Goal: Task Accomplishment & Management: Manage account settings

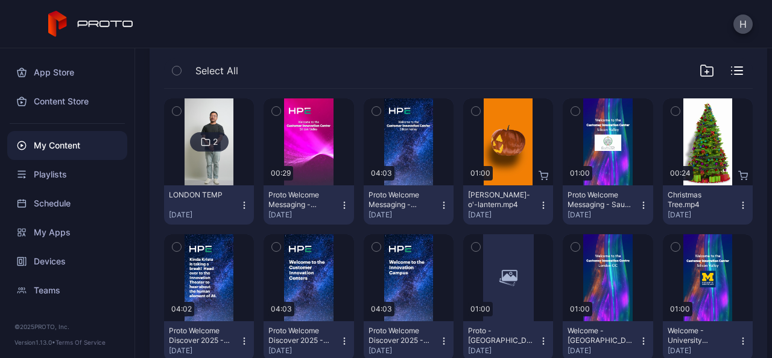
scroll to position [121, 0]
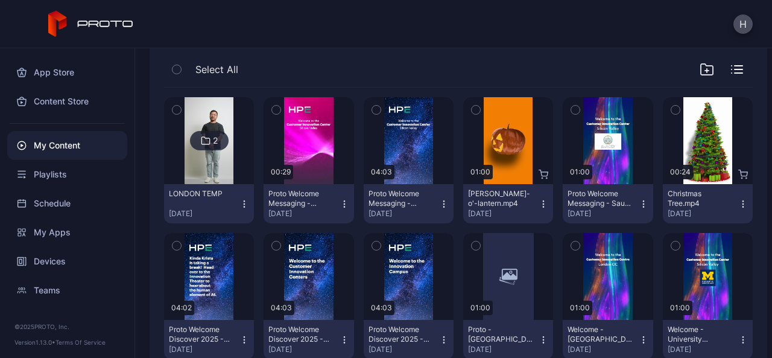
click at [201, 144] on icon at bounding box center [206, 140] width 10 height 14
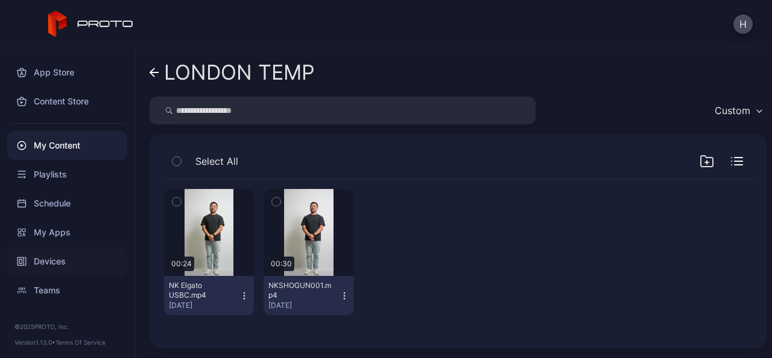
click at [49, 255] on div "Devices" at bounding box center [67, 261] width 120 height 29
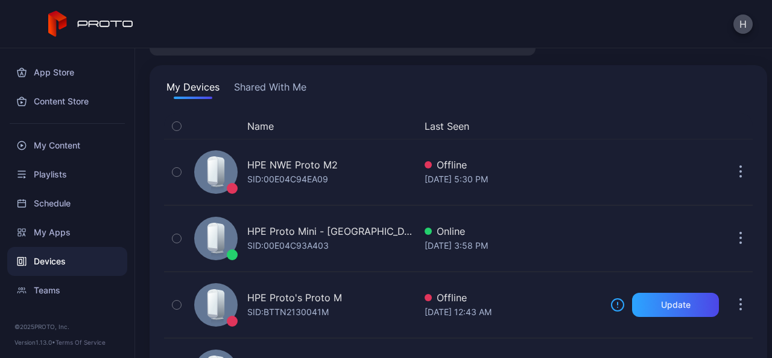
scroll to position [121, 0]
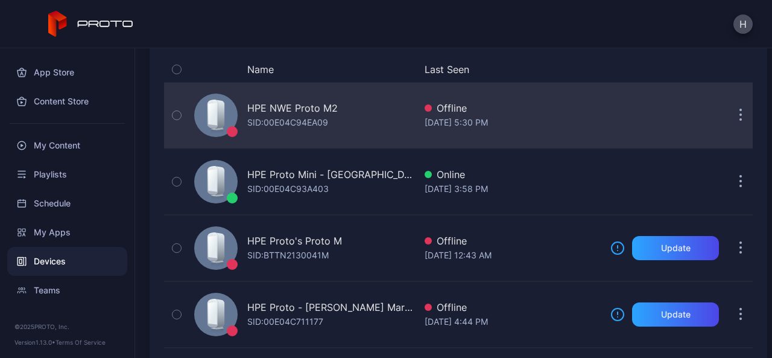
click at [349, 114] on div "HPE NWE Proto M2 SID: 00E04C94EA09" at bounding box center [302, 115] width 226 height 60
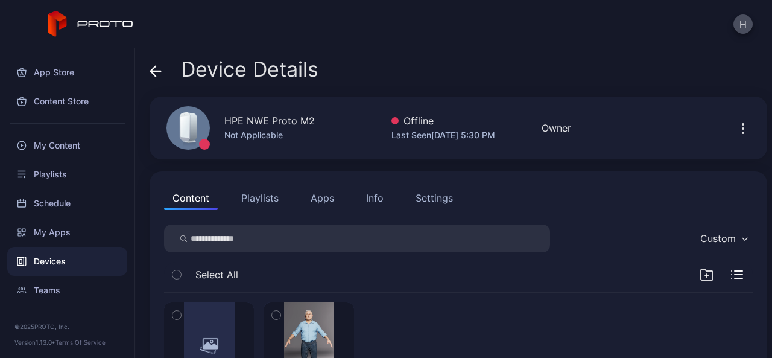
scroll to position [104, 0]
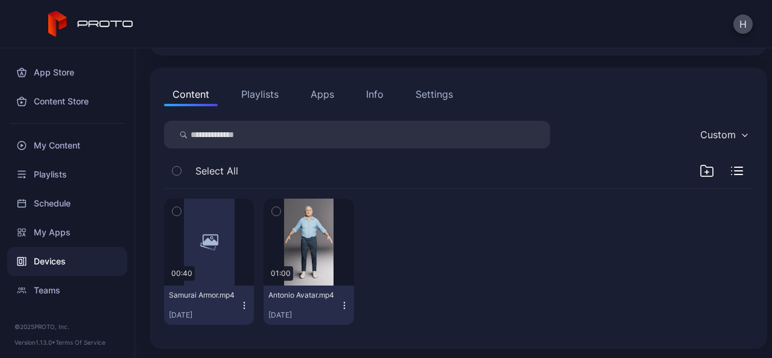
click at [310, 99] on button "Apps" at bounding box center [322, 94] width 40 height 24
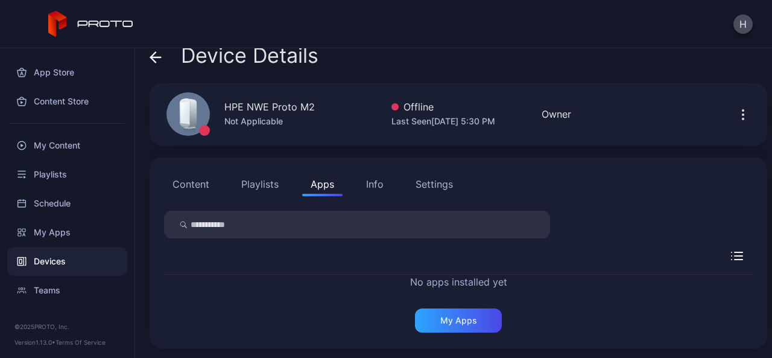
scroll to position [13, 0]
click at [449, 321] on div "My Apps" at bounding box center [458, 321] width 37 height 10
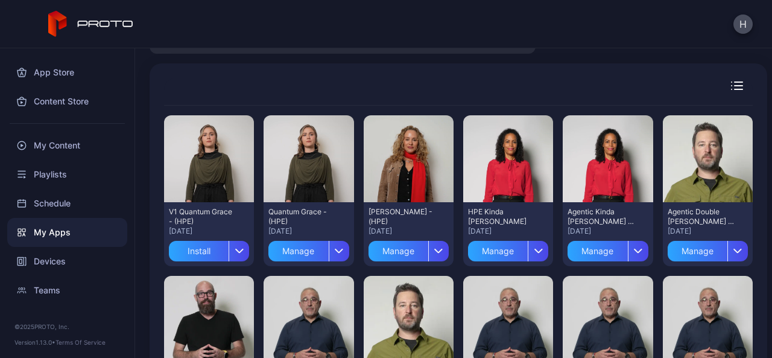
scroll to position [121, 0]
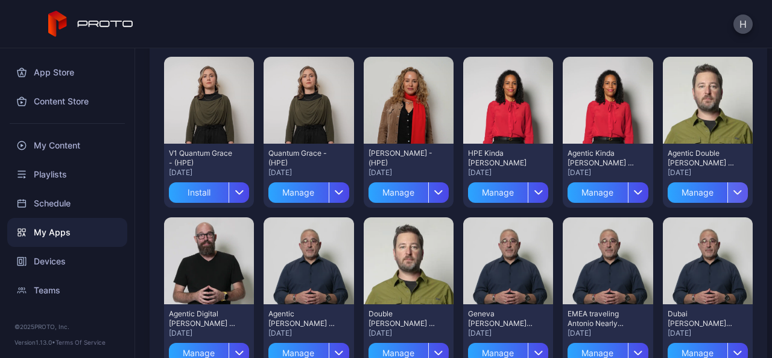
click at [727, 192] on div "button" at bounding box center [737, 192] width 21 height 21
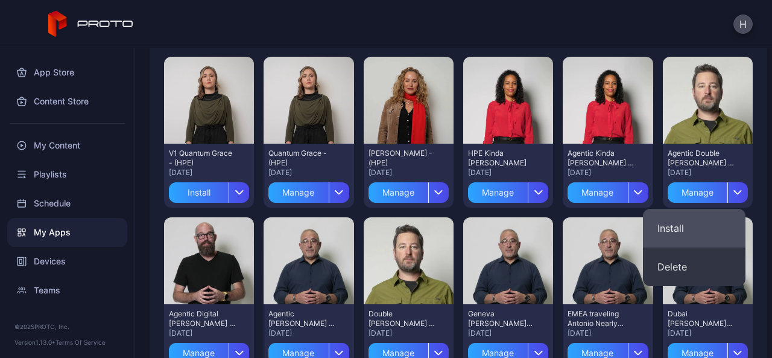
click at [683, 224] on button "Install" at bounding box center [694, 228] width 103 height 39
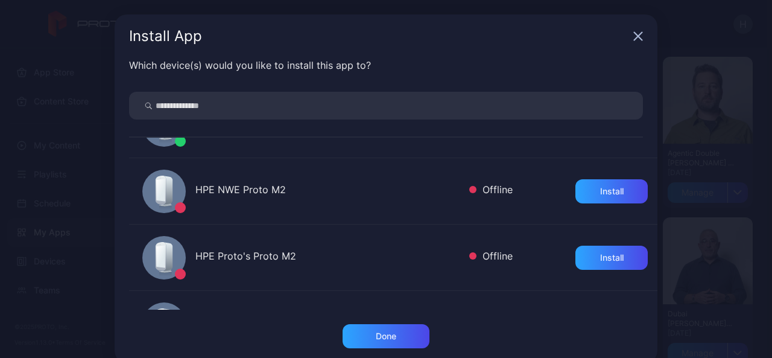
scroll to position [60, 0]
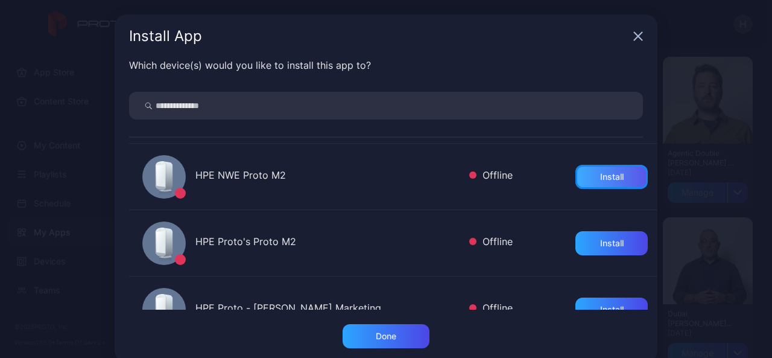
click at [602, 177] on div "Install" at bounding box center [611, 177] width 72 height 24
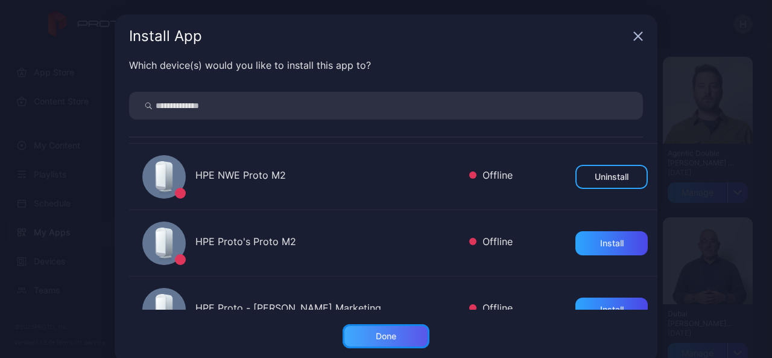
click at [396, 332] on div "Done" at bounding box center [386, 336] width 87 height 24
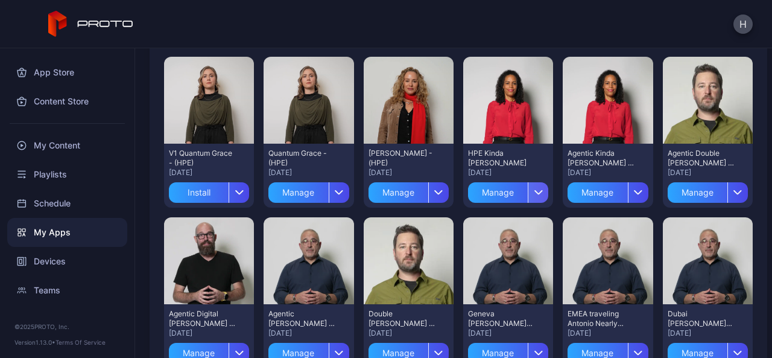
click at [535, 194] on icon "button" at bounding box center [538, 193] width 7 height 4
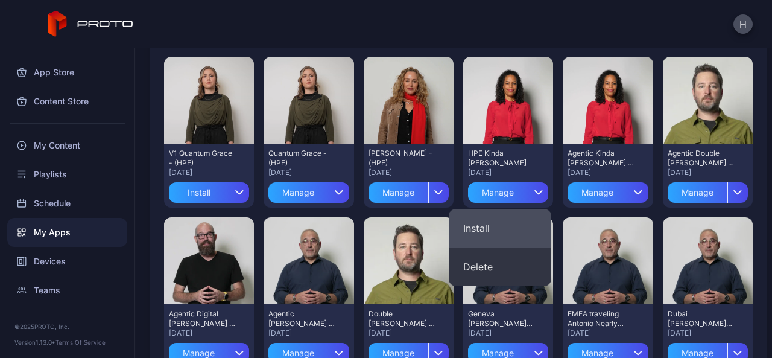
click at [490, 230] on button "Install" at bounding box center [500, 228] width 103 height 39
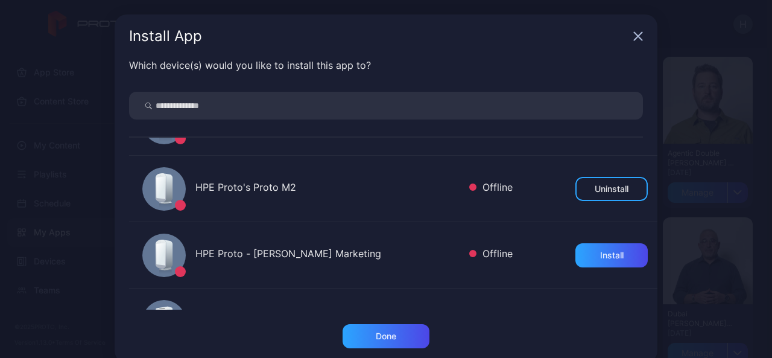
scroll to position [121, 0]
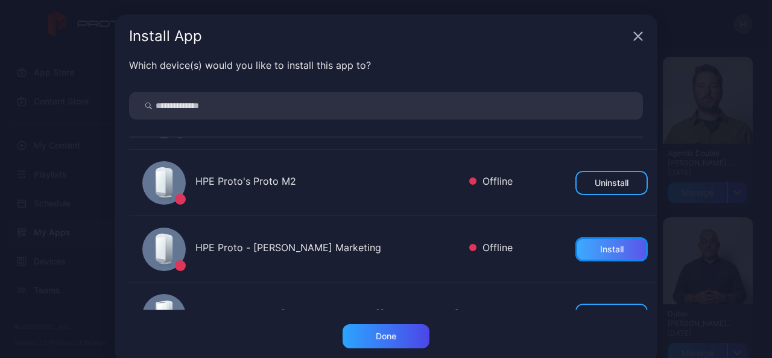
click at [600, 252] on div "Install" at bounding box center [612, 249] width 24 height 10
click at [595, 252] on div "Uninstall" at bounding box center [612, 249] width 34 height 10
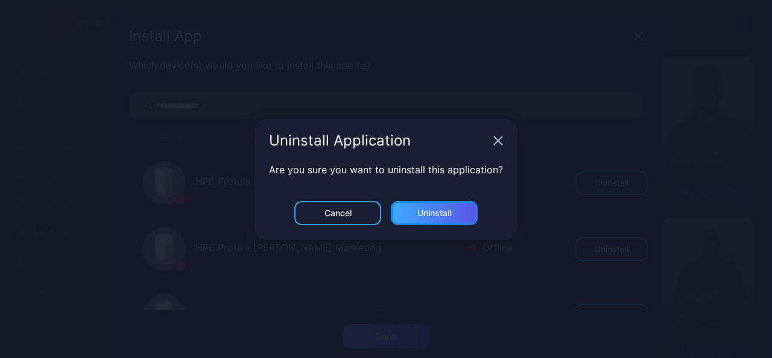
click at [428, 213] on div "Uninstall" at bounding box center [434, 213] width 34 height 10
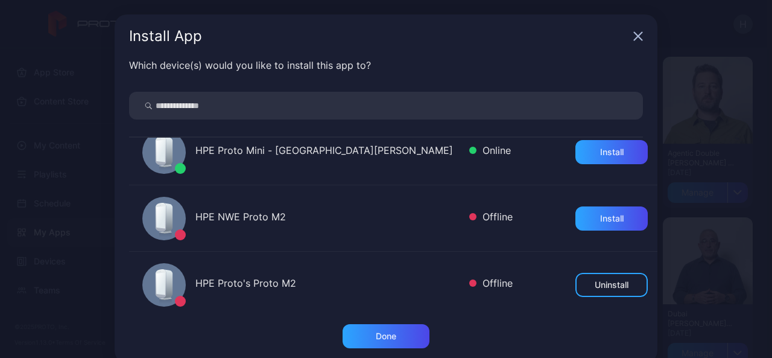
scroll to position [0, 0]
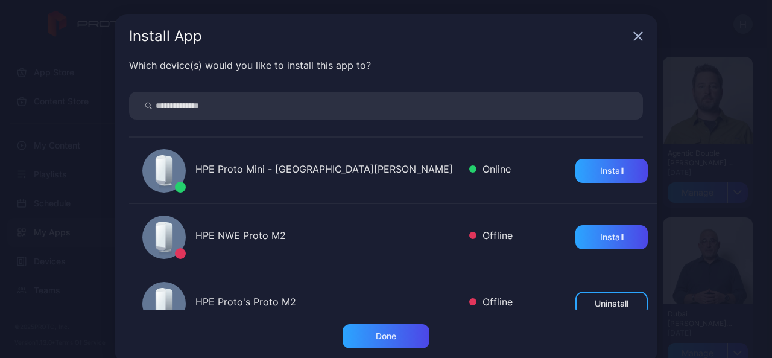
click at [634, 34] on icon "button" at bounding box center [638, 36] width 10 height 10
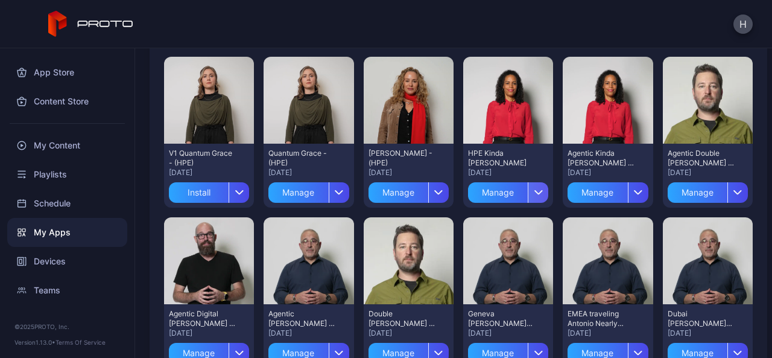
click at [535, 193] on icon "button" at bounding box center [538, 193] width 7 height 4
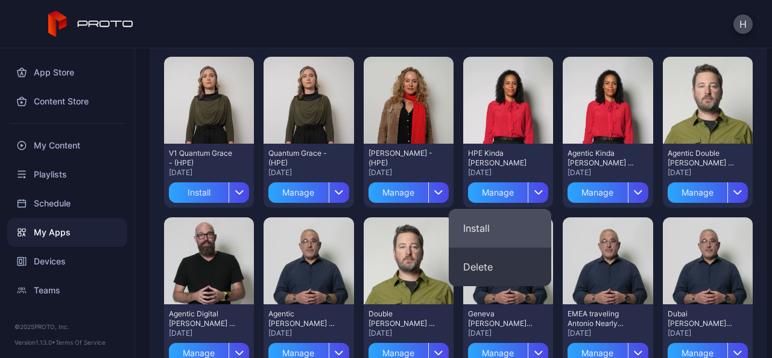
click at [502, 223] on button "Install" at bounding box center [500, 228] width 103 height 39
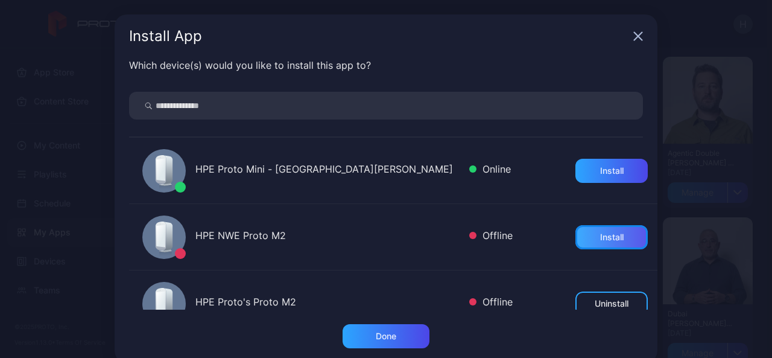
click at [575, 236] on div "Install" at bounding box center [611, 237] width 72 height 24
click at [625, 36] on div "Install App" at bounding box center [386, 35] width 543 height 43
click at [635, 37] on icon "button" at bounding box center [639, 37] width 8 height 8
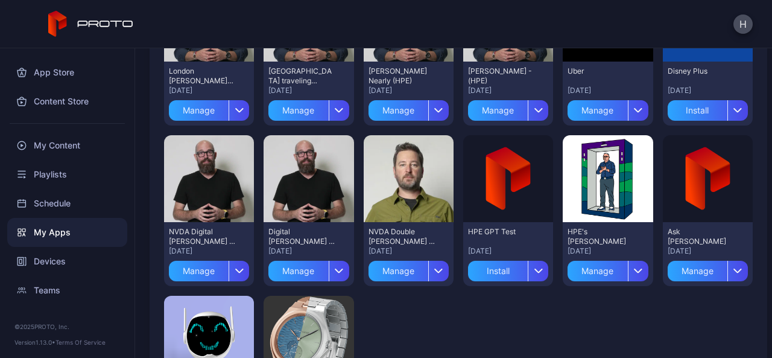
scroll to position [525, 0]
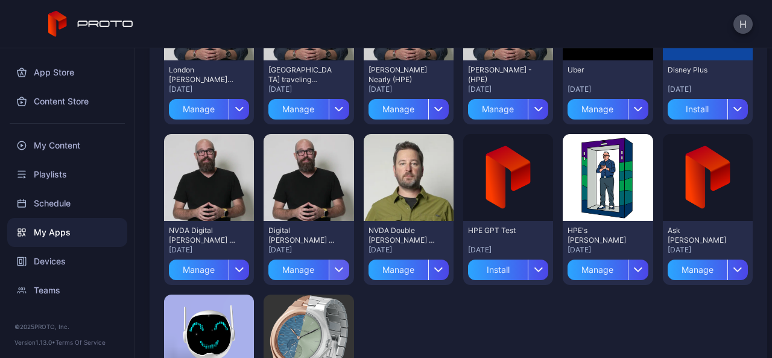
click at [333, 273] on div "button" at bounding box center [339, 269] width 21 height 21
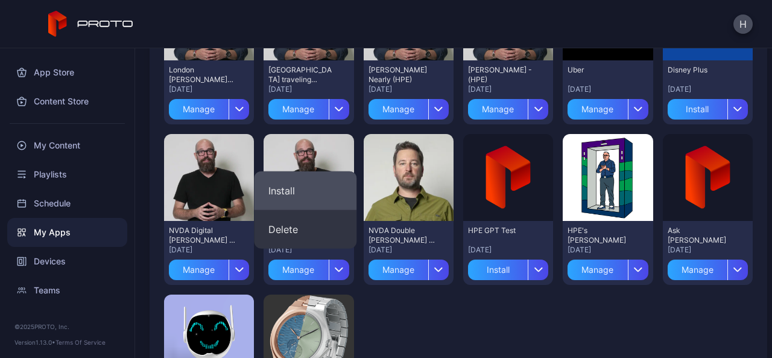
click at [312, 192] on button "Install" at bounding box center [305, 190] width 103 height 39
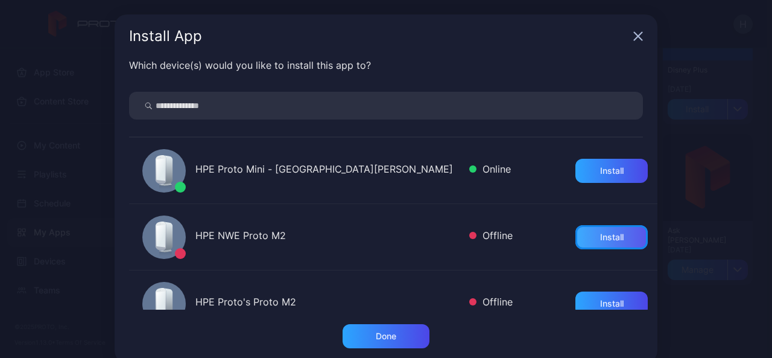
click at [600, 235] on div "Install" at bounding box center [612, 237] width 24 height 10
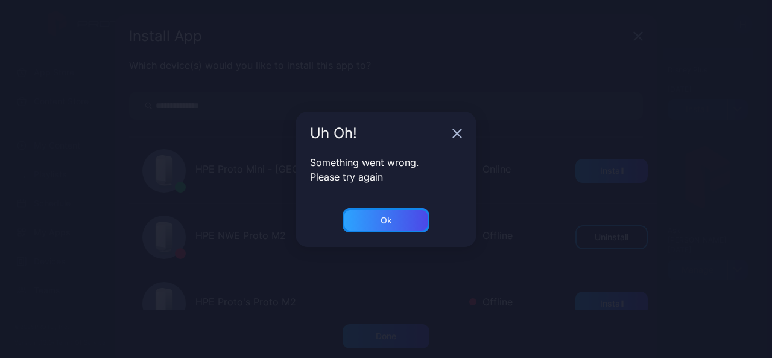
click at [396, 221] on div "Ok" at bounding box center [386, 220] width 87 height 24
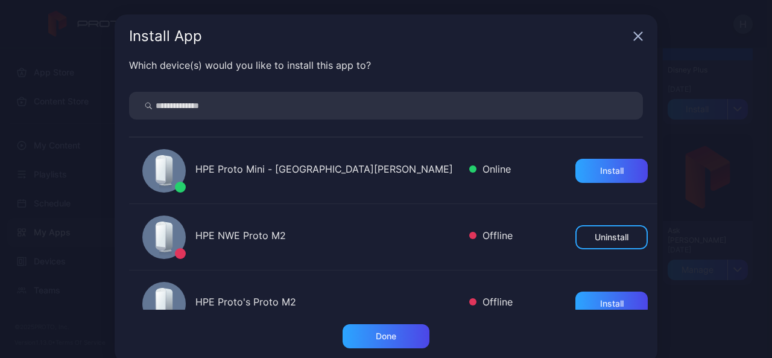
click at [635, 39] on icon "button" at bounding box center [639, 37] width 8 height 8
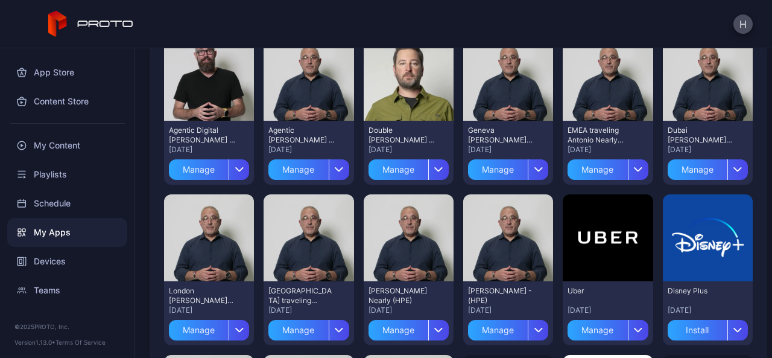
scroll to position [223, 0]
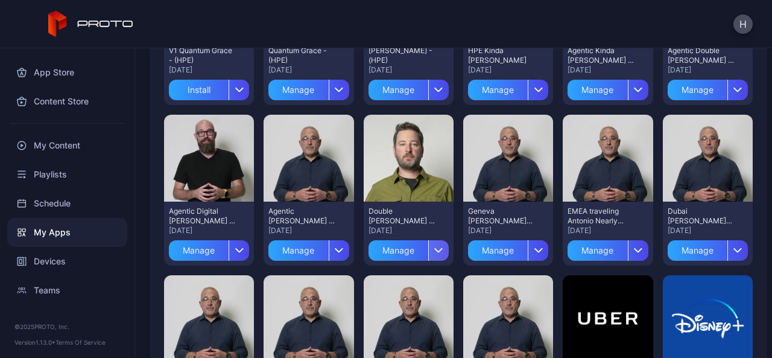
click at [434, 249] on icon "button" at bounding box center [438, 250] width 9 height 5
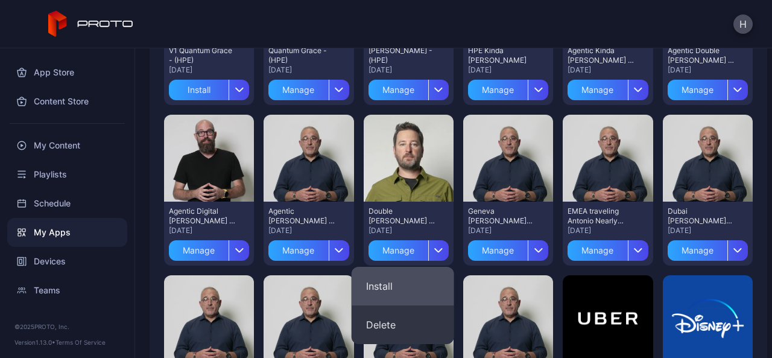
click at [399, 283] on button "Install" at bounding box center [403, 286] width 103 height 39
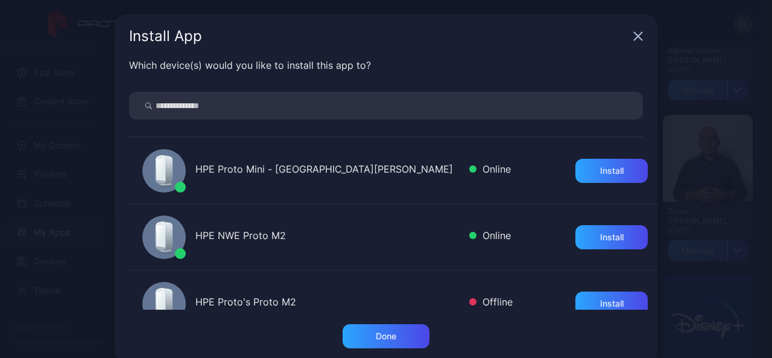
scroll to position [60, 0]
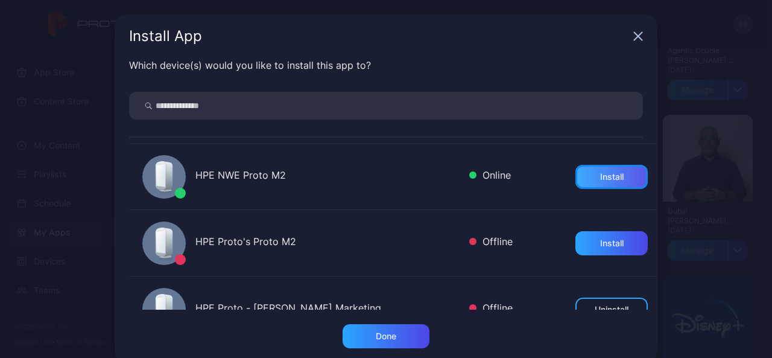
click at [600, 177] on div "Install" at bounding box center [612, 177] width 24 height 10
click at [635, 34] on icon "button" at bounding box center [638, 36] width 10 height 10
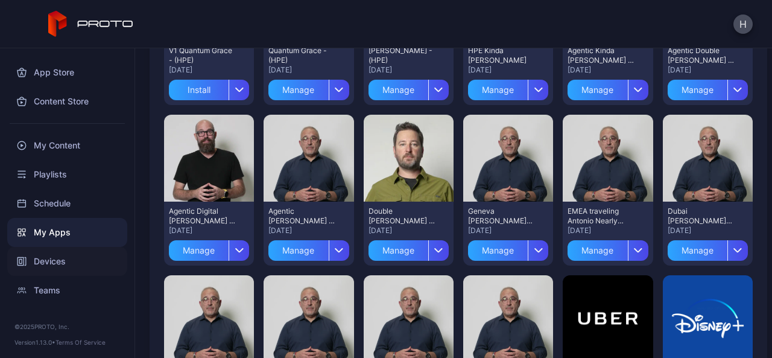
click at [76, 262] on div "Devices" at bounding box center [67, 261] width 120 height 29
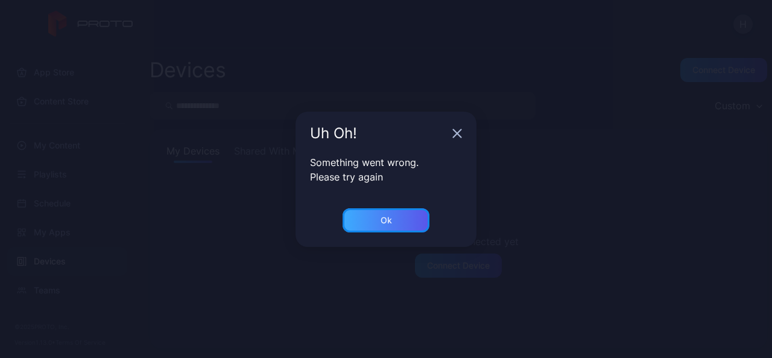
click at [370, 218] on div "Ok" at bounding box center [386, 220] width 87 height 24
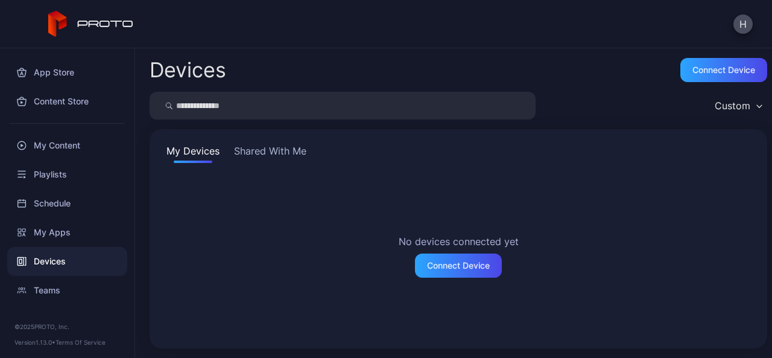
click at [78, 263] on div "Devices" at bounding box center [67, 261] width 120 height 29
click at [452, 265] on div "Connect Device" at bounding box center [458, 266] width 63 height 10
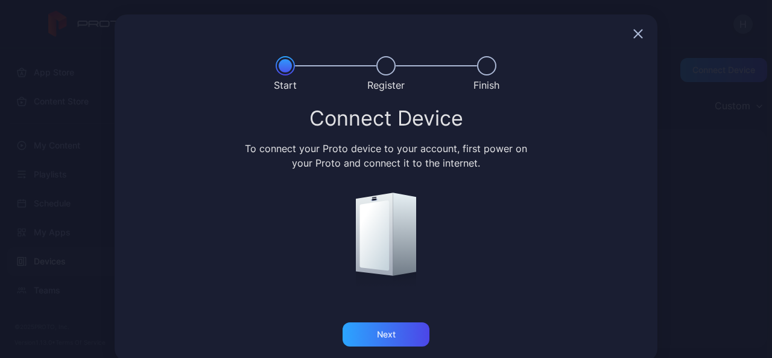
click at [635, 33] on icon "button" at bounding box center [639, 34] width 8 height 8
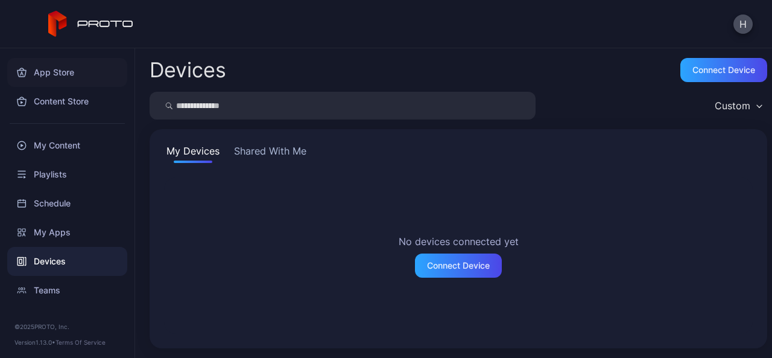
click at [67, 80] on div "App Store" at bounding box center [67, 72] width 120 height 29
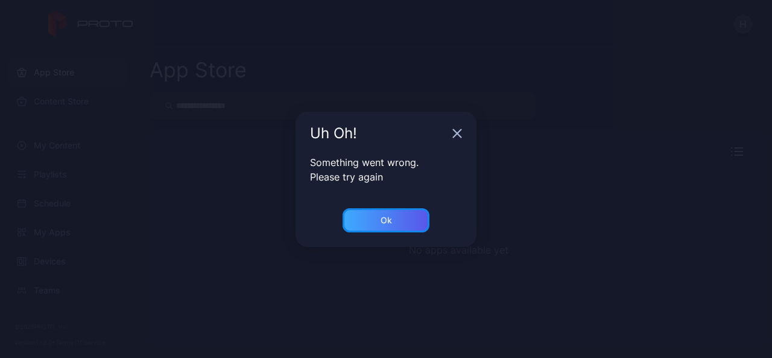
click at [375, 217] on div "Ok" at bounding box center [386, 220] width 87 height 24
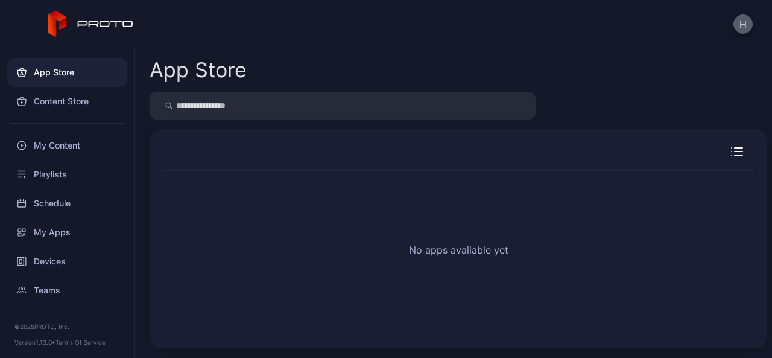
click at [748, 19] on button "H" at bounding box center [742, 23] width 19 height 19
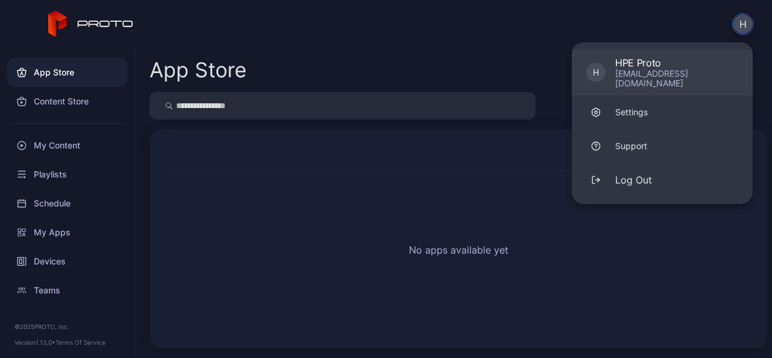
click at [671, 70] on div "bot.houstoncic@hpe.com" at bounding box center [676, 78] width 123 height 19
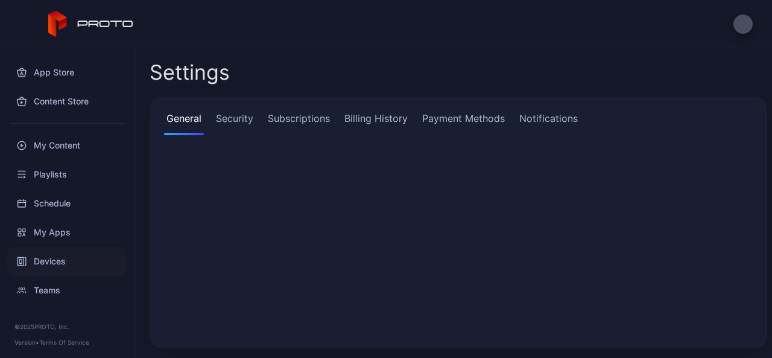
click at [52, 262] on div "Devices" at bounding box center [67, 261] width 120 height 29
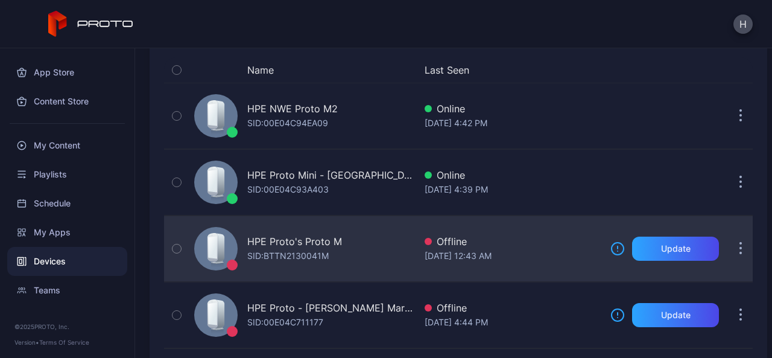
scroll to position [121, 0]
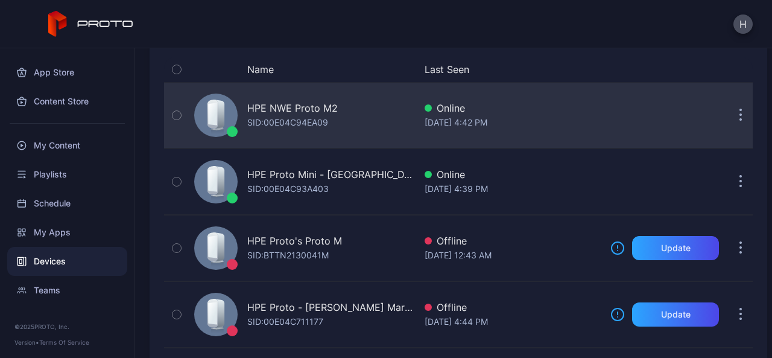
click at [355, 119] on div "HPE NWE Proto M2 SID: 00E04C94EA09" at bounding box center [302, 115] width 226 height 60
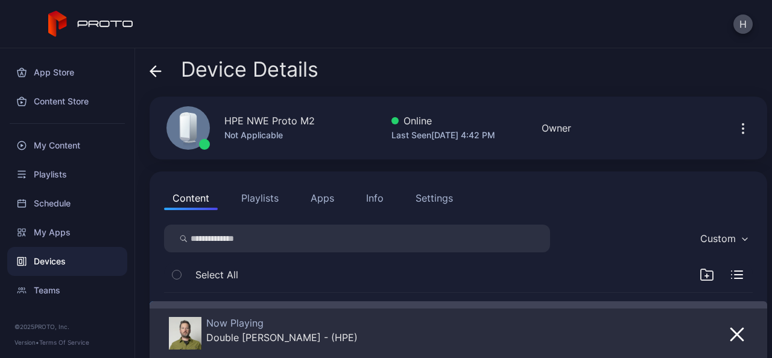
click at [330, 201] on button "Apps" at bounding box center [322, 198] width 40 height 24
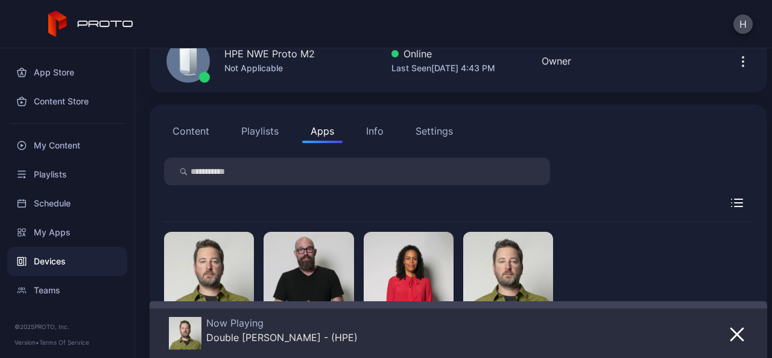
scroll to position [158, 0]
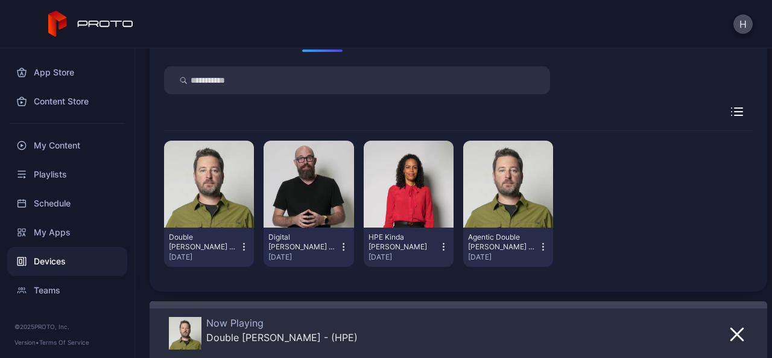
click at [543, 250] on icon "button" at bounding box center [543, 250] width 1 height 1
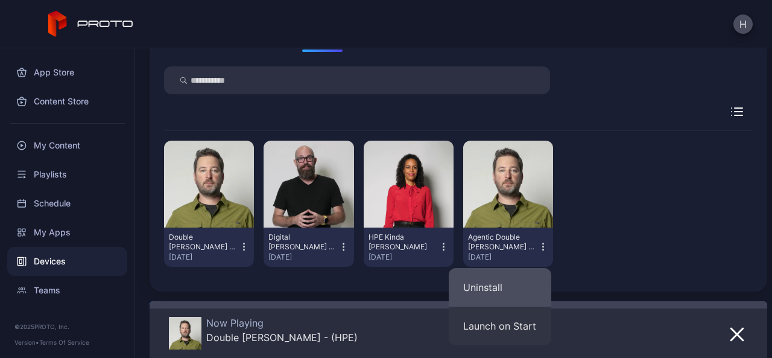
click at [503, 283] on button "Uninstall" at bounding box center [500, 287] width 103 height 39
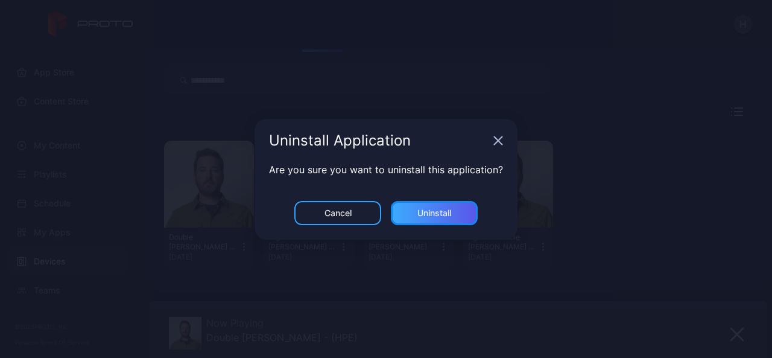
click at [454, 214] on div "Uninstall" at bounding box center [434, 213] width 87 height 24
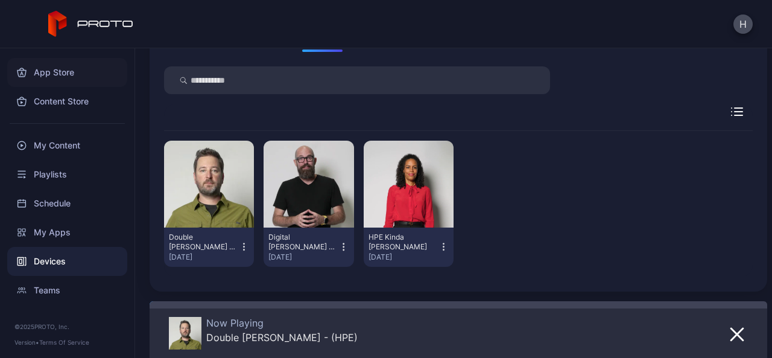
click at [62, 71] on div "App Store" at bounding box center [67, 72] width 120 height 29
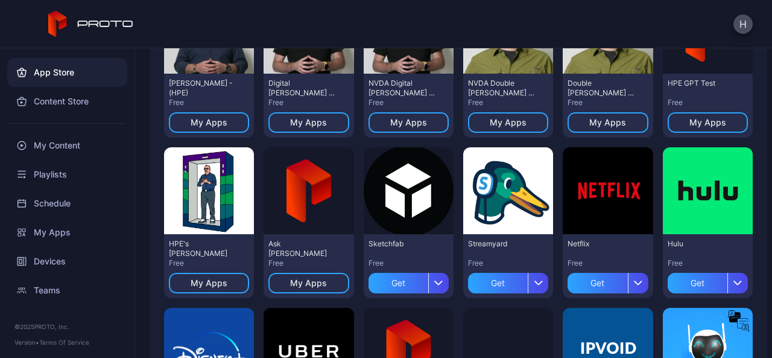
scroll to position [584, 0]
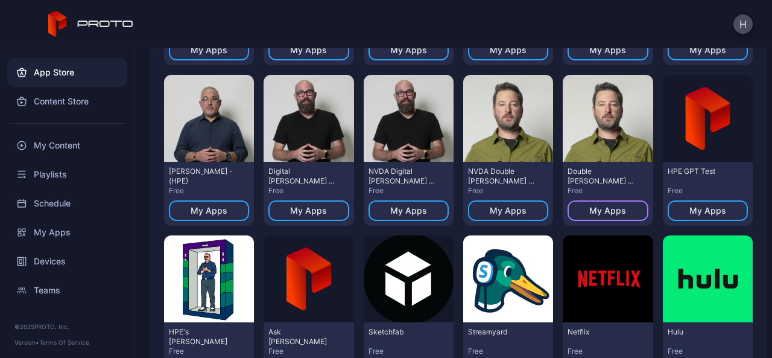
click at [599, 206] on div "My Apps" at bounding box center [607, 211] width 37 height 10
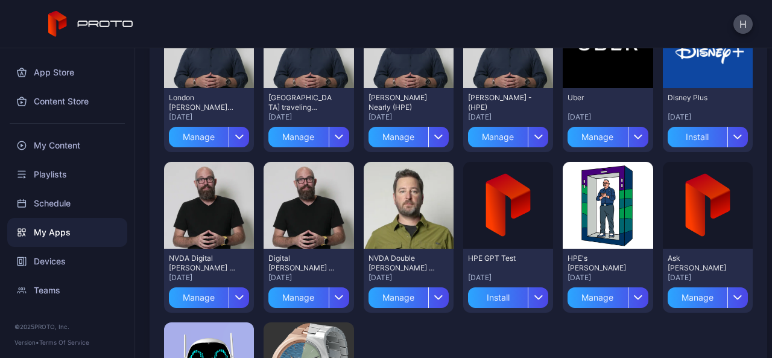
scroll to position [543, 0]
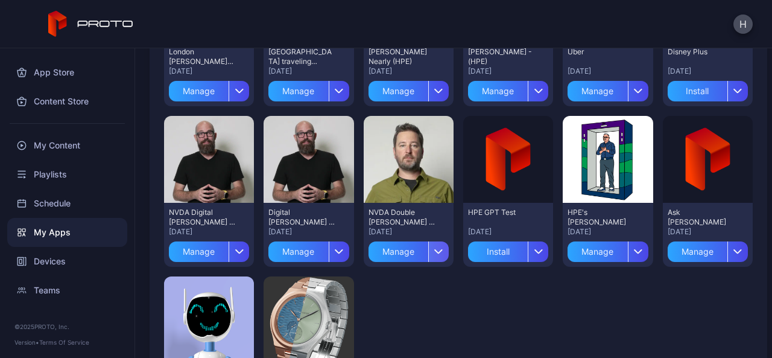
click at [434, 250] on icon "button" at bounding box center [438, 251] width 9 height 5
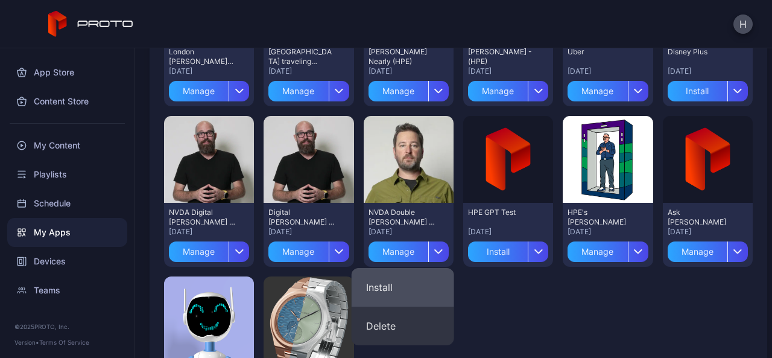
click at [390, 286] on button "Install" at bounding box center [403, 287] width 103 height 39
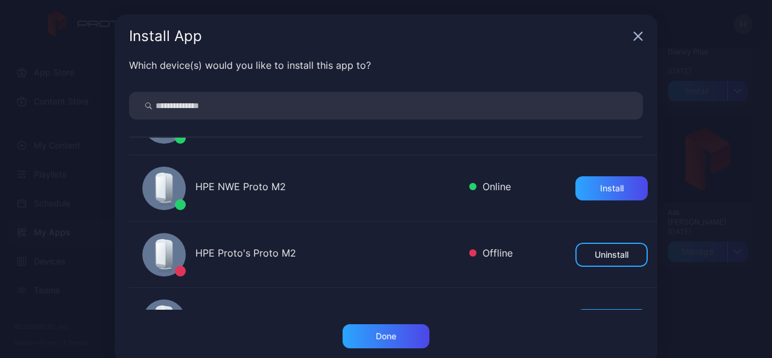
scroll to position [60, 0]
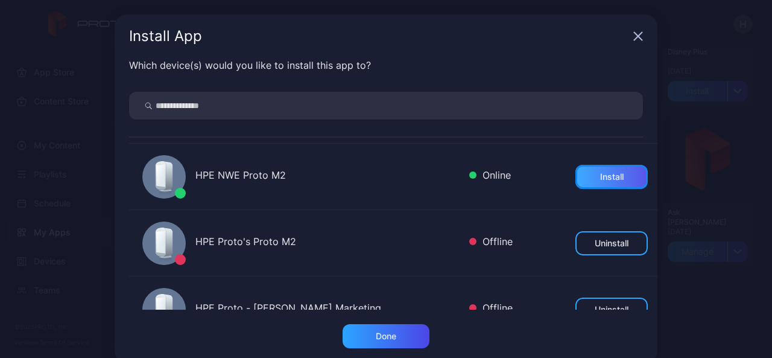
drag, startPoint x: 580, startPoint y: 177, endPoint x: 571, endPoint y: 182, distance: 10.3
click at [600, 176] on div "Install" at bounding box center [612, 177] width 24 height 10
click at [635, 36] on icon "button" at bounding box center [639, 37] width 8 height 8
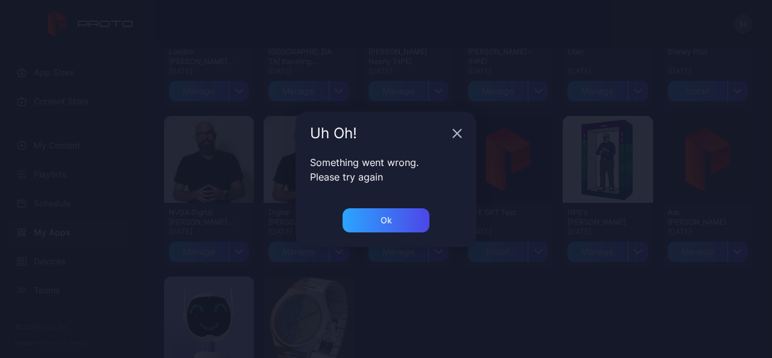
click at [460, 132] on icon "button" at bounding box center [457, 133] width 10 height 10
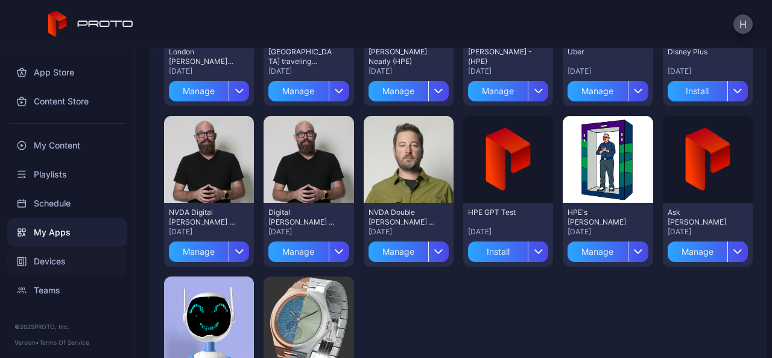
click at [40, 267] on div "Devices" at bounding box center [67, 261] width 120 height 29
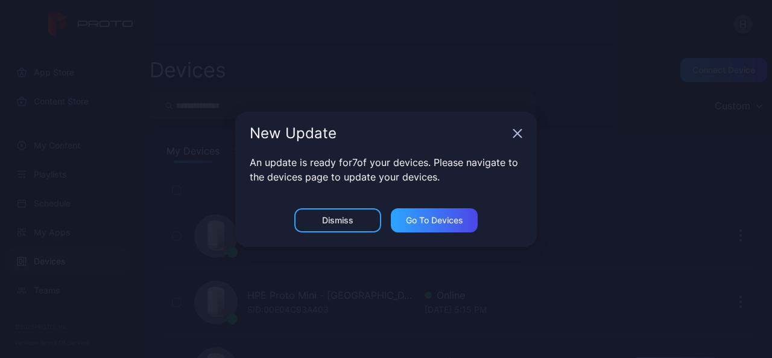
click at [519, 130] on icon "button" at bounding box center [518, 133] width 10 height 10
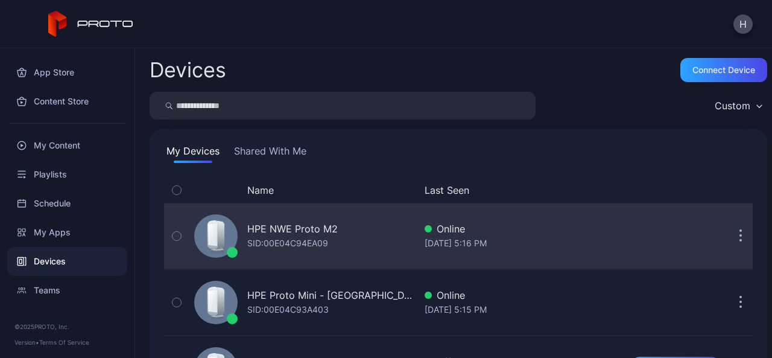
click at [338, 233] on div "HPE NWE Proto M2 SID: 00E04C94EA09" at bounding box center [302, 236] width 226 height 60
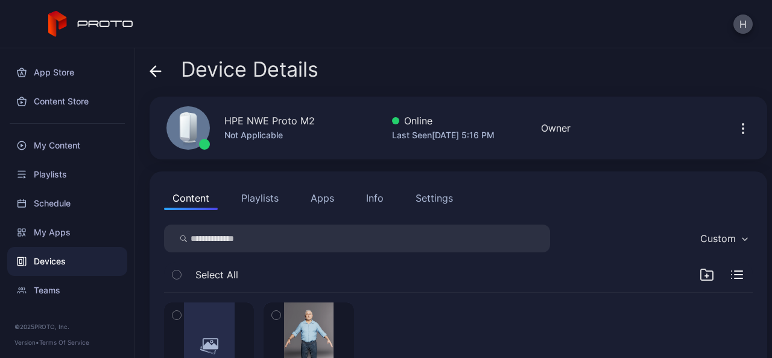
click at [334, 201] on button "Apps" at bounding box center [322, 198] width 40 height 24
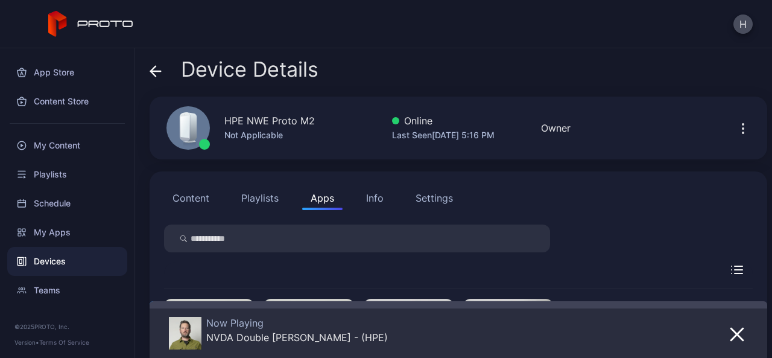
scroll to position [158, 0]
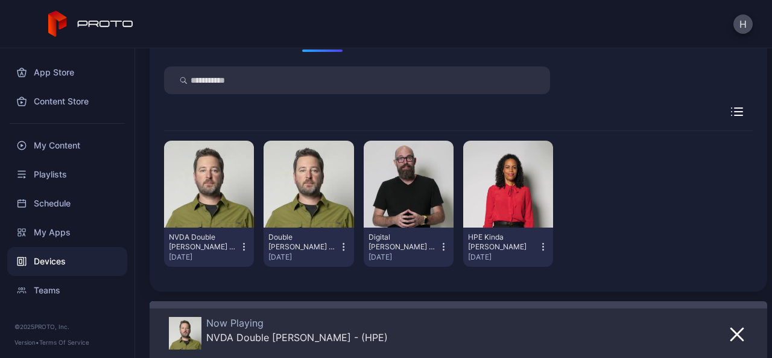
click at [241, 249] on icon "button" at bounding box center [244, 247] width 10 height 12
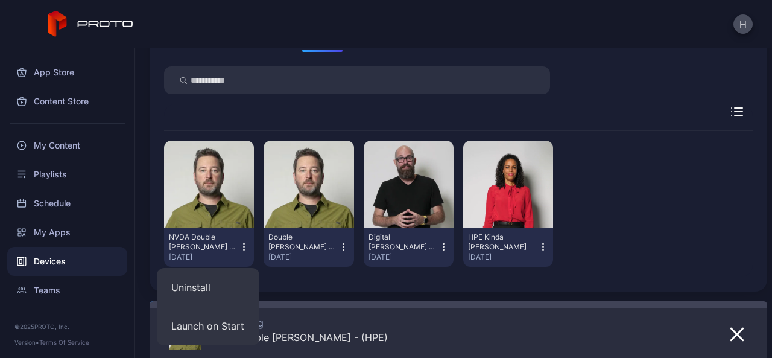
click at [707, 231] on div "NVDA Double [PERSON_NAME] - (HPE) [DATE] Double [PERSON_NAME] - (HPE) [DATE] Di…" at bounding box center [458, 203] width 589 height 145
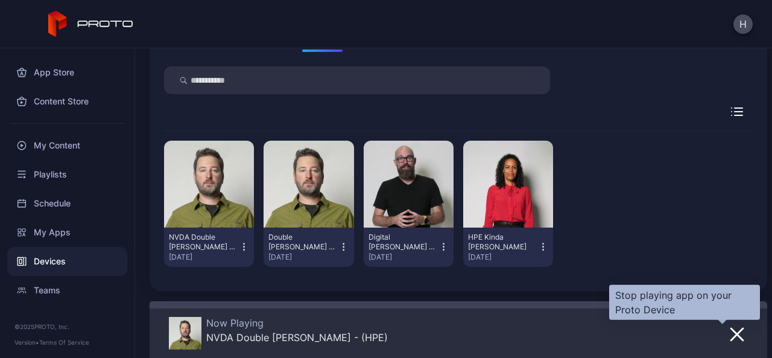
click at [731, 335] on icon "button" at bounding box center [737, 334] width 12 height 12
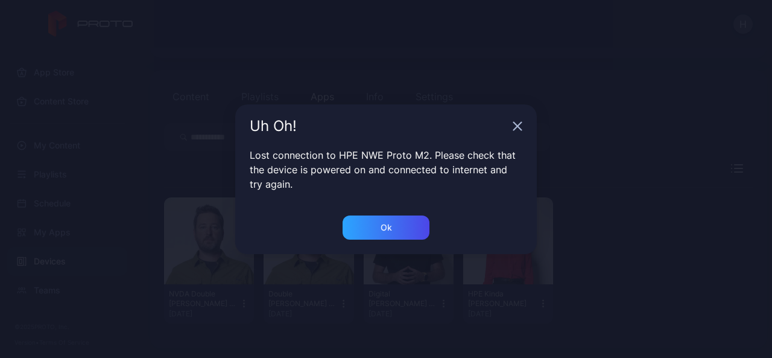
scroll to position [101, 0]
click at [378, 229] on div "Ok" at bounding box center [386, 227] width 87 height 24
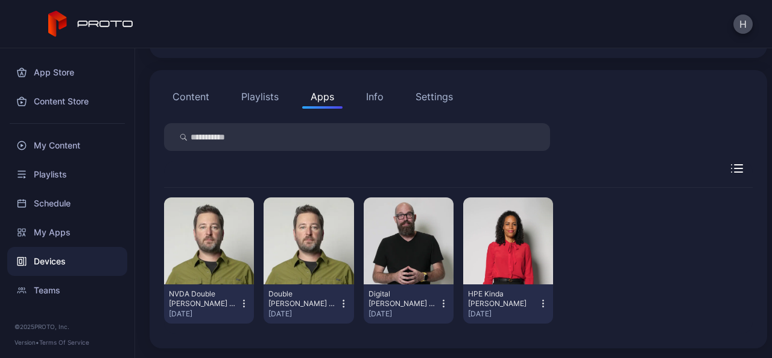
click at [338, 305] on icon "button" at bounding box center [343, 303] width 10 height 12
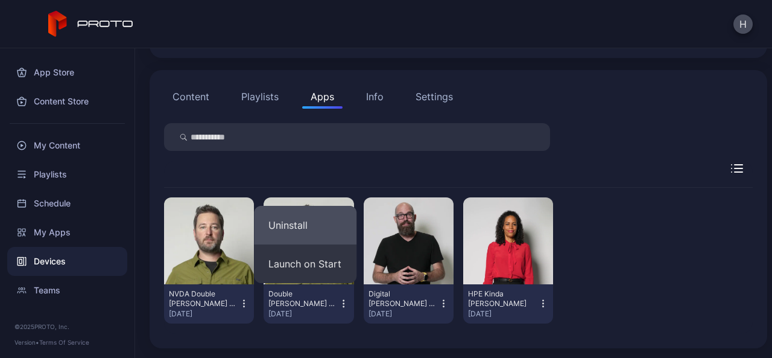
click at [308, 228] on button "Uninstall" at bounding box center [305, 225] width 103 height 39
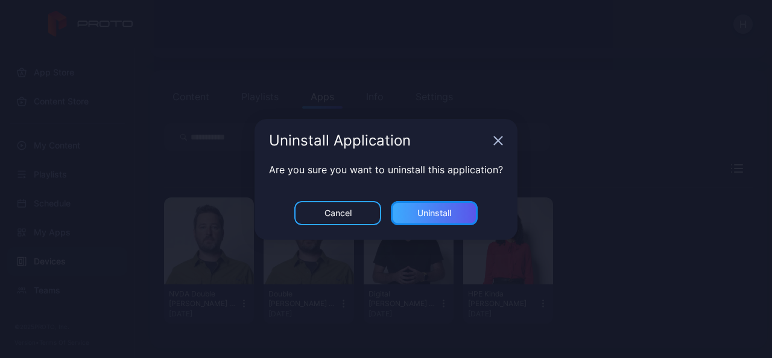
click at [444, 208] on div "Uninstall" at bounding box center [434, 213] width 34 height 10
